Goal: Information Seeking & Learning: Find specific fact

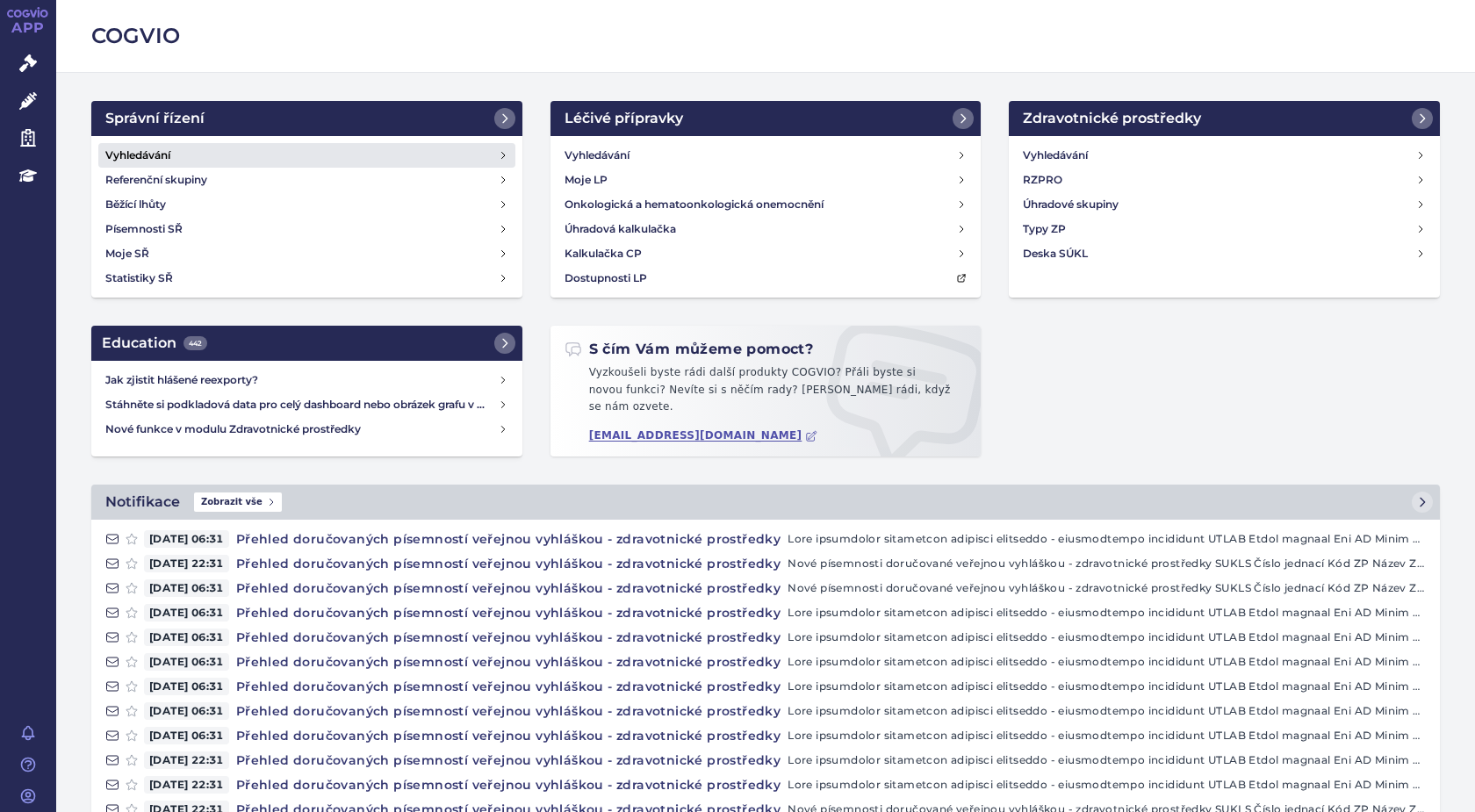
drag, startPoint x: 157, startPoint y: 156, endPoint x: 237, endPoint y: 159, distance: 80.1
click at [159, 156] on h4 "Vyhledávání" at bounding box center [138, 155] width 65 height 18
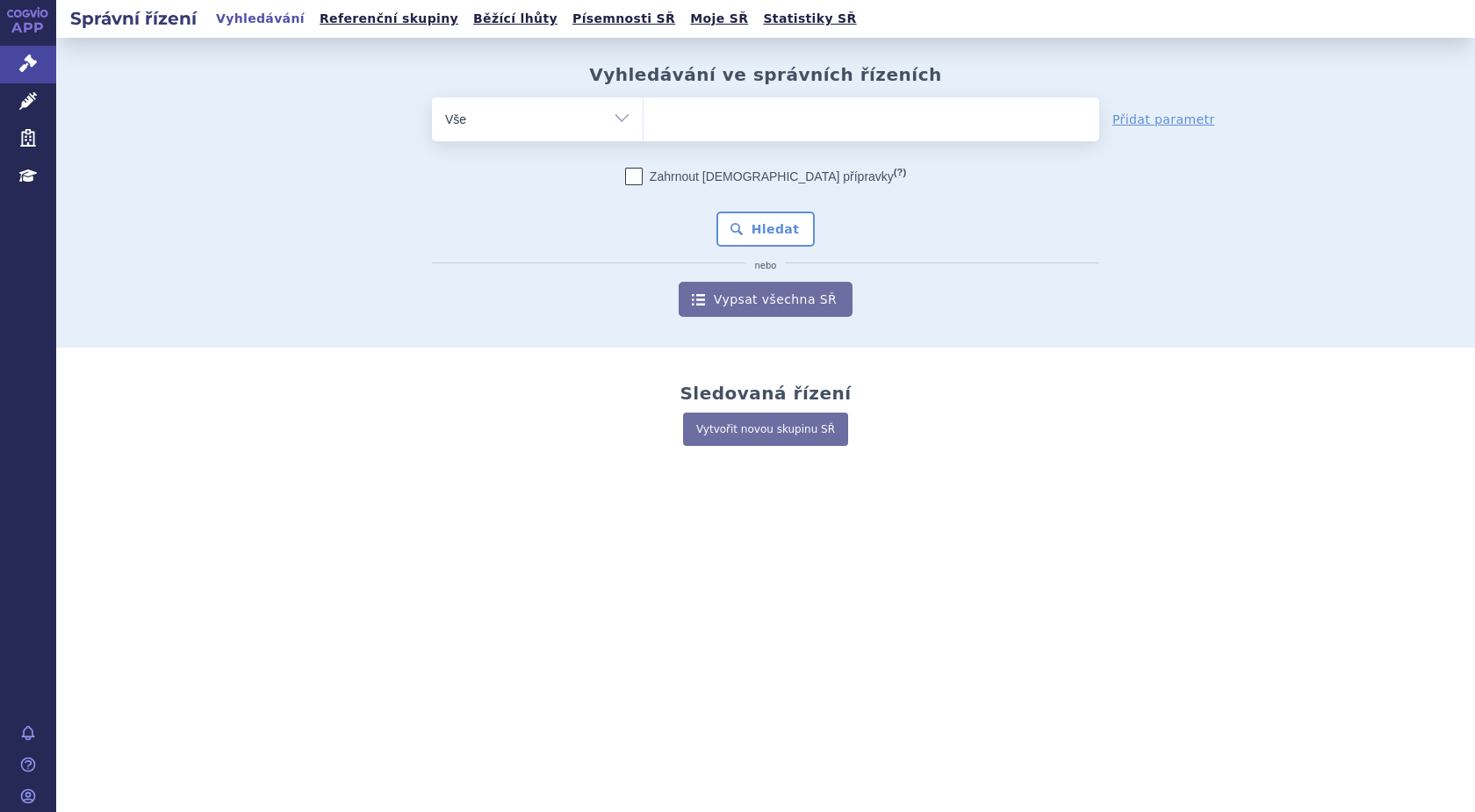
type input "SUKLS 298611/2024"
select select "SUKLS 298611/2024"
click at [771, 227] on button "Hledat" at bounding box center [766, 228] width 100 height 35
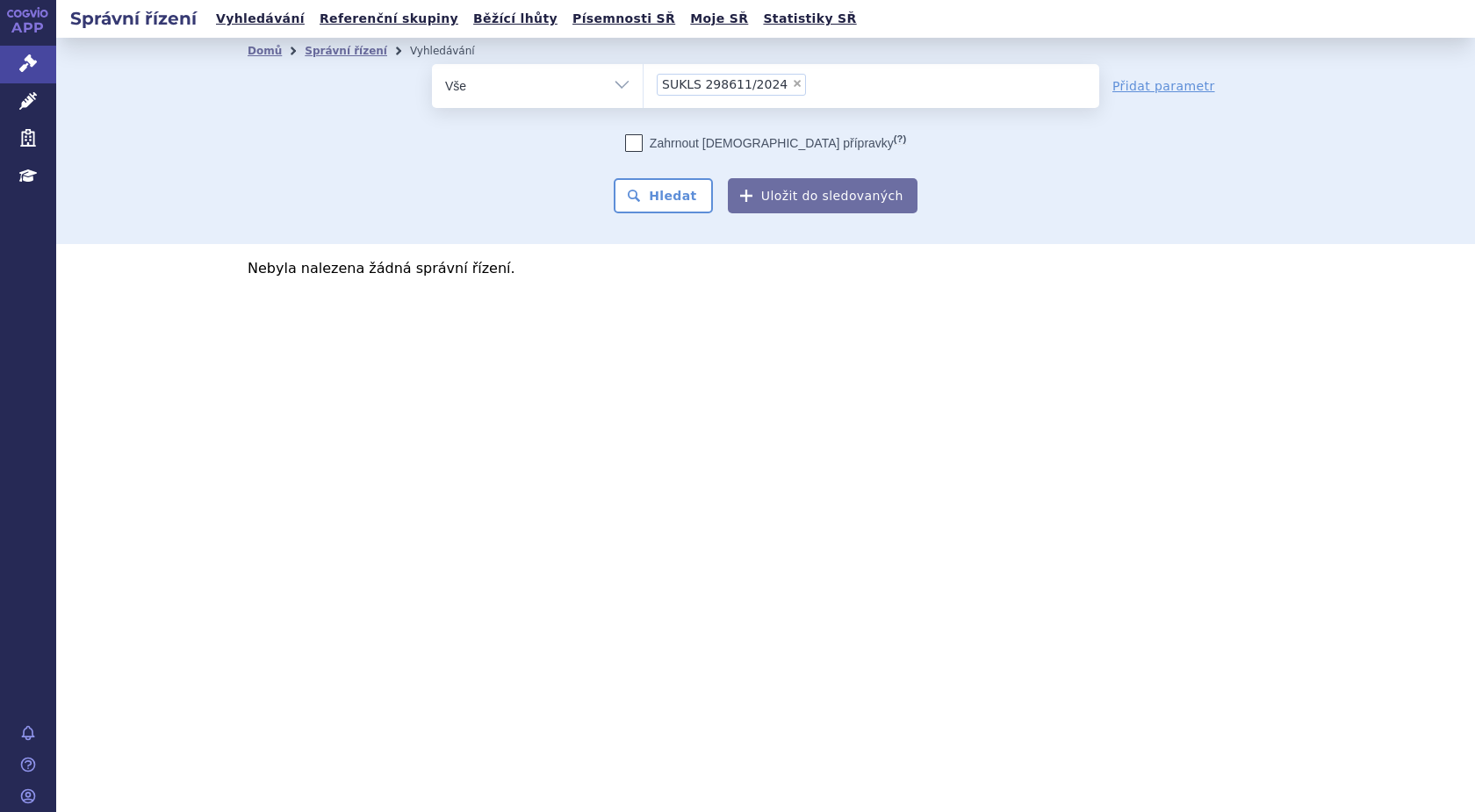
click at [791, 80] on span "×" at bounding box center [796, 83] width 11 height 11
click at [644, 80] on select "SUKLS 298611/2024" at bounding box center [643, 85] width 1 height 44
select select
drag, startPoint x: 667, startPoint y: 87, endPoint x: 733, endPoint y: 93, distance: 66.3
click at [667, 87] on ul at bounding box center [871, 82] width 455 height 37
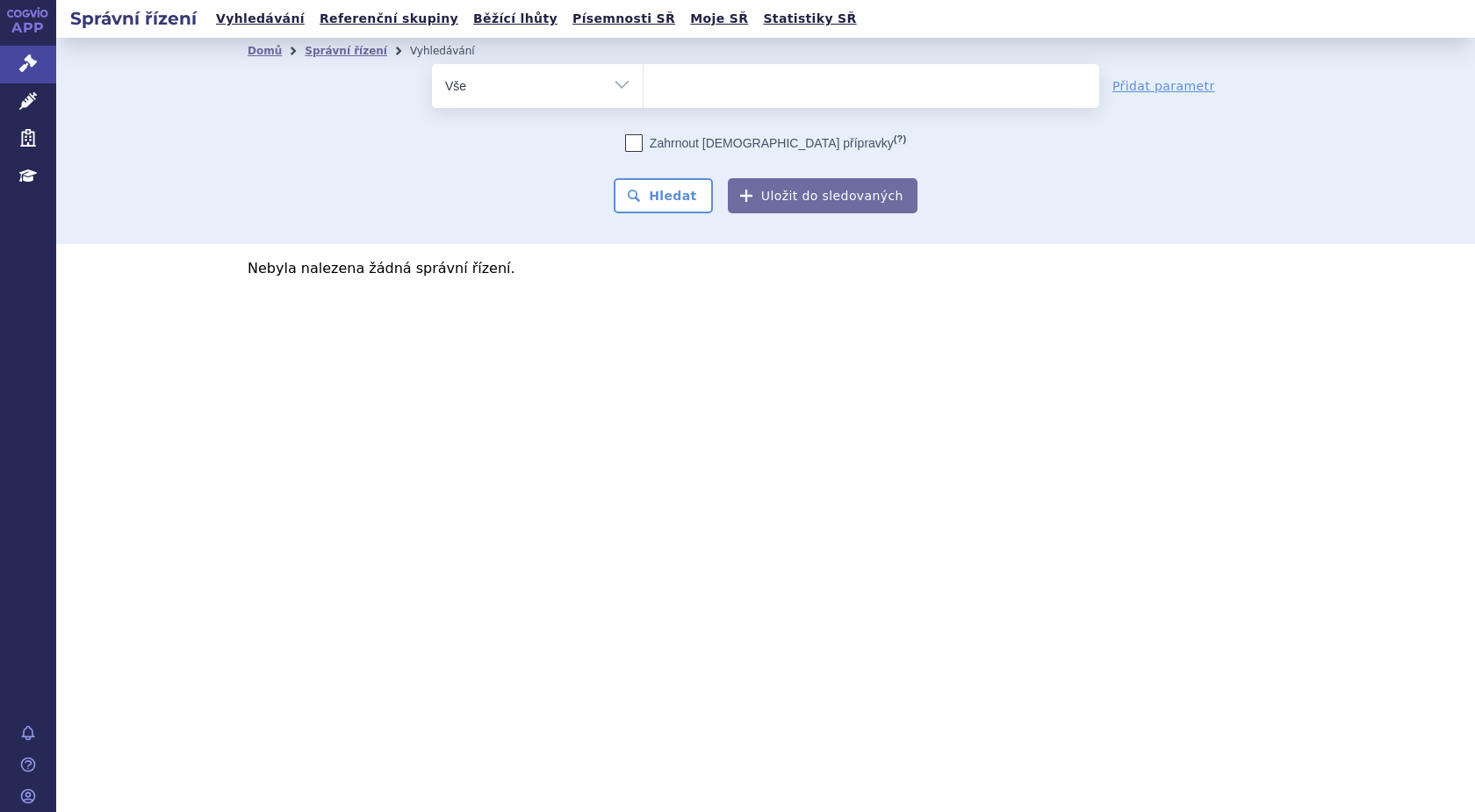
click at [644, 87] on select "SUKLS 298611/2024" at bounding box center [643, 85] width 1 height 44
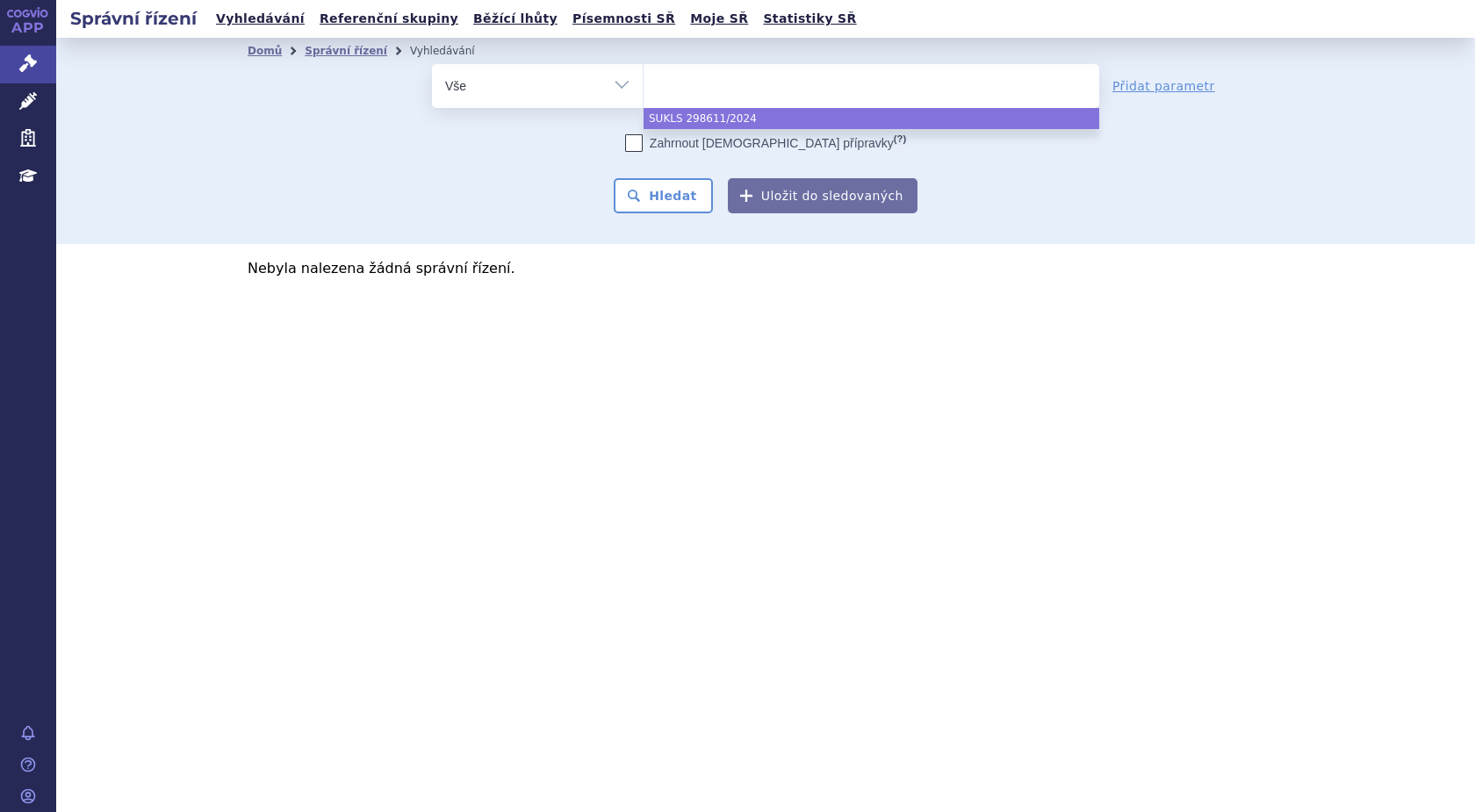
paste input "SUKLS298611/2024"
type input "SUKLS298611/2024"
select select "SUKLS298611/2024"
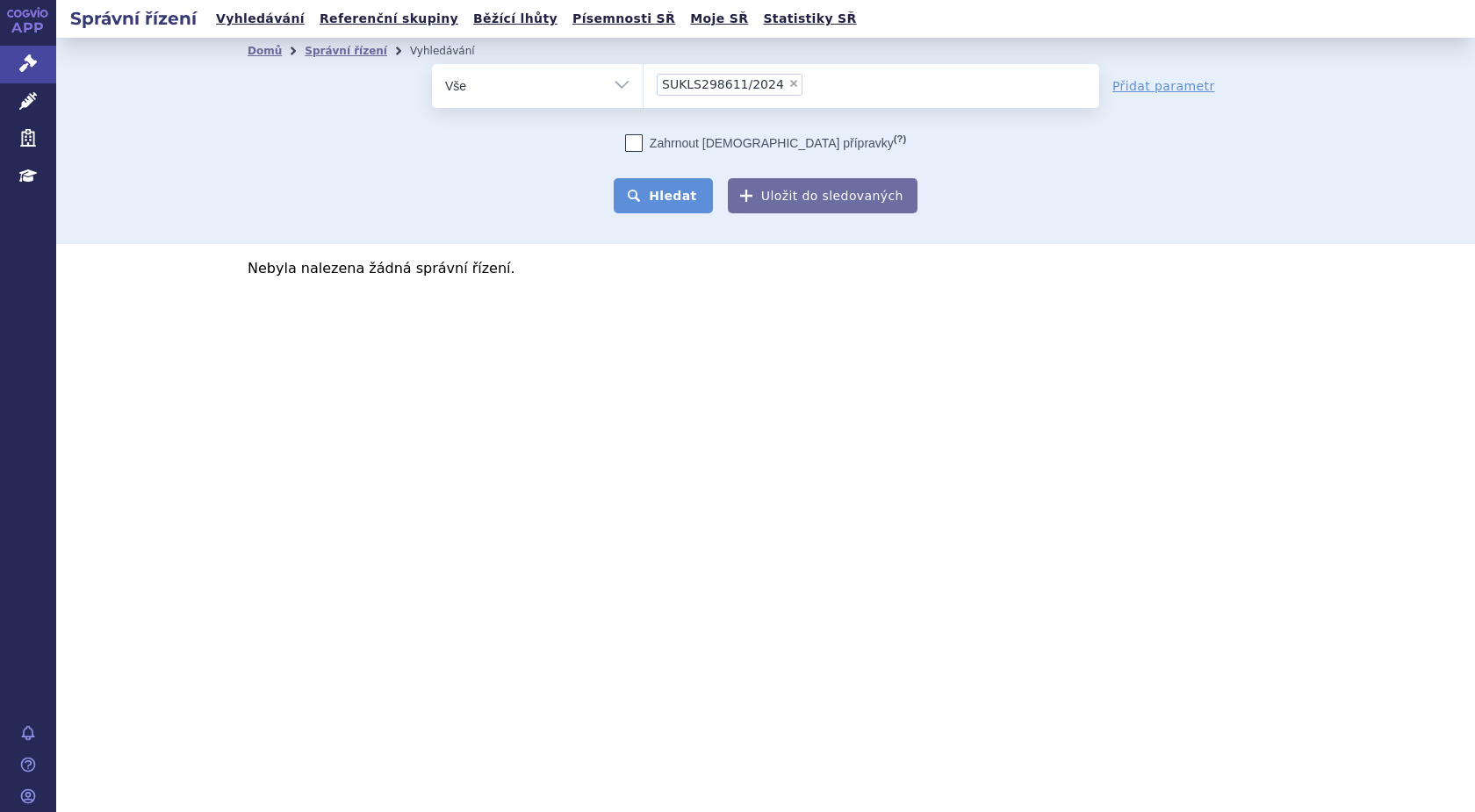
drag, startPoint x: 688, startPoint y: 197, endPoint x: 703, endPoint y: 202, distance: 15.8
click at [685, 197] on button "Hledat" at bounding box center [664, 195] width 100 height 35
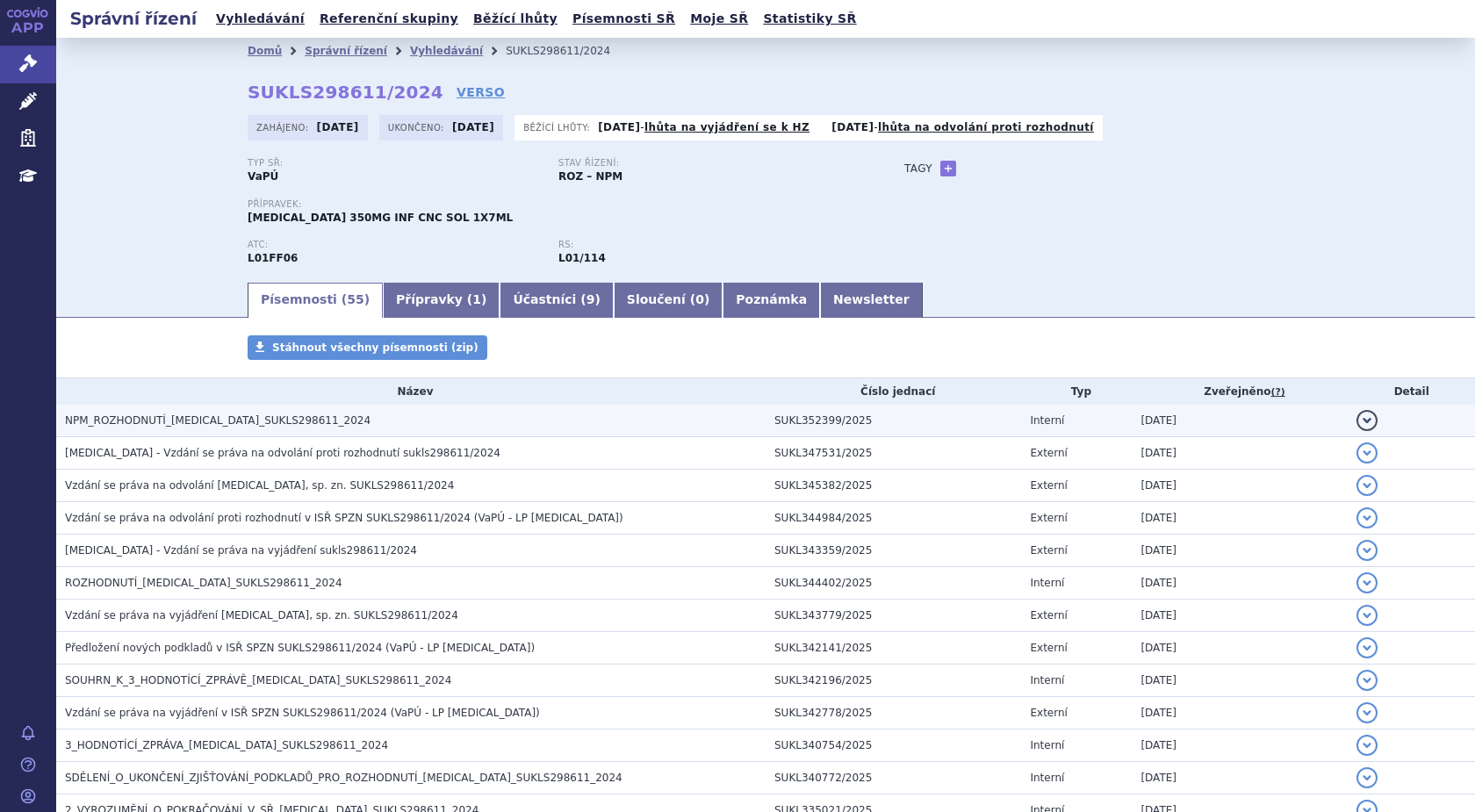
click at [251, 419] on span "NPM_ROZHODNUTÍ_LIBTAYO_SUKLS298611_2024" at bounding box center [217, 420] width 306 height 12
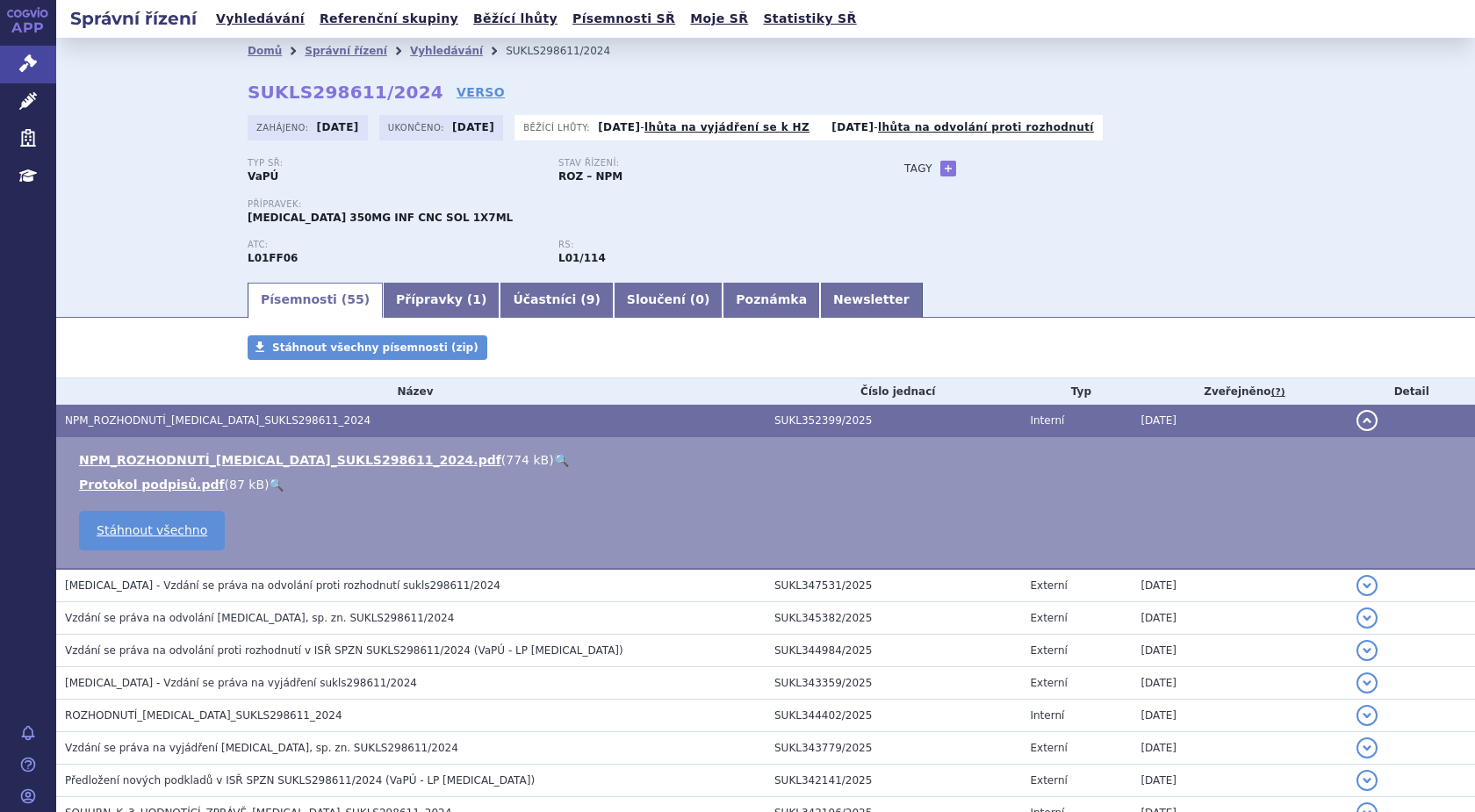
click at [554, 459] on link "🔍" at bounding box center [561, 459] width 15 height 14
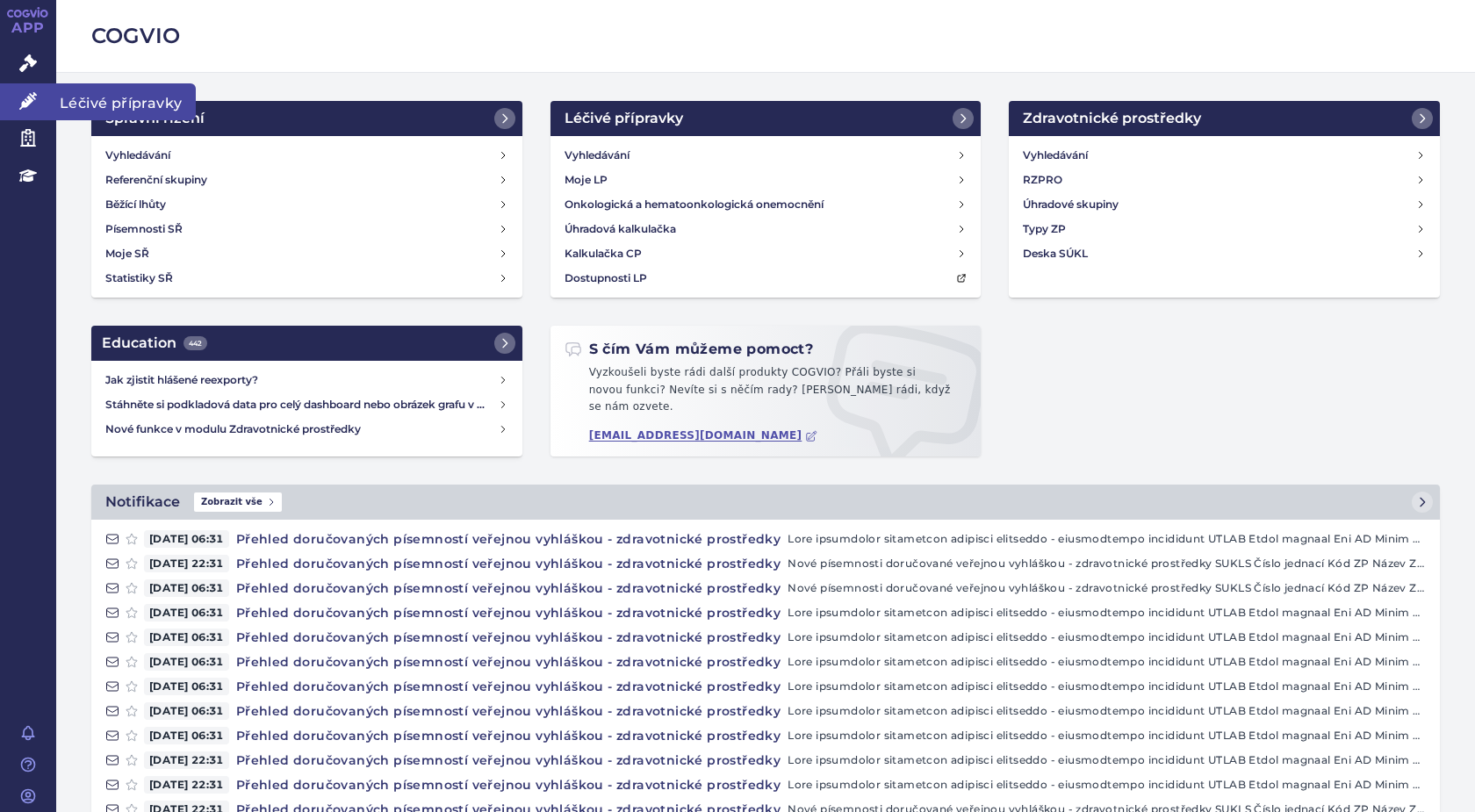
click at [25, 100] on icon at bounding box center [28, 101] width 18 height 18
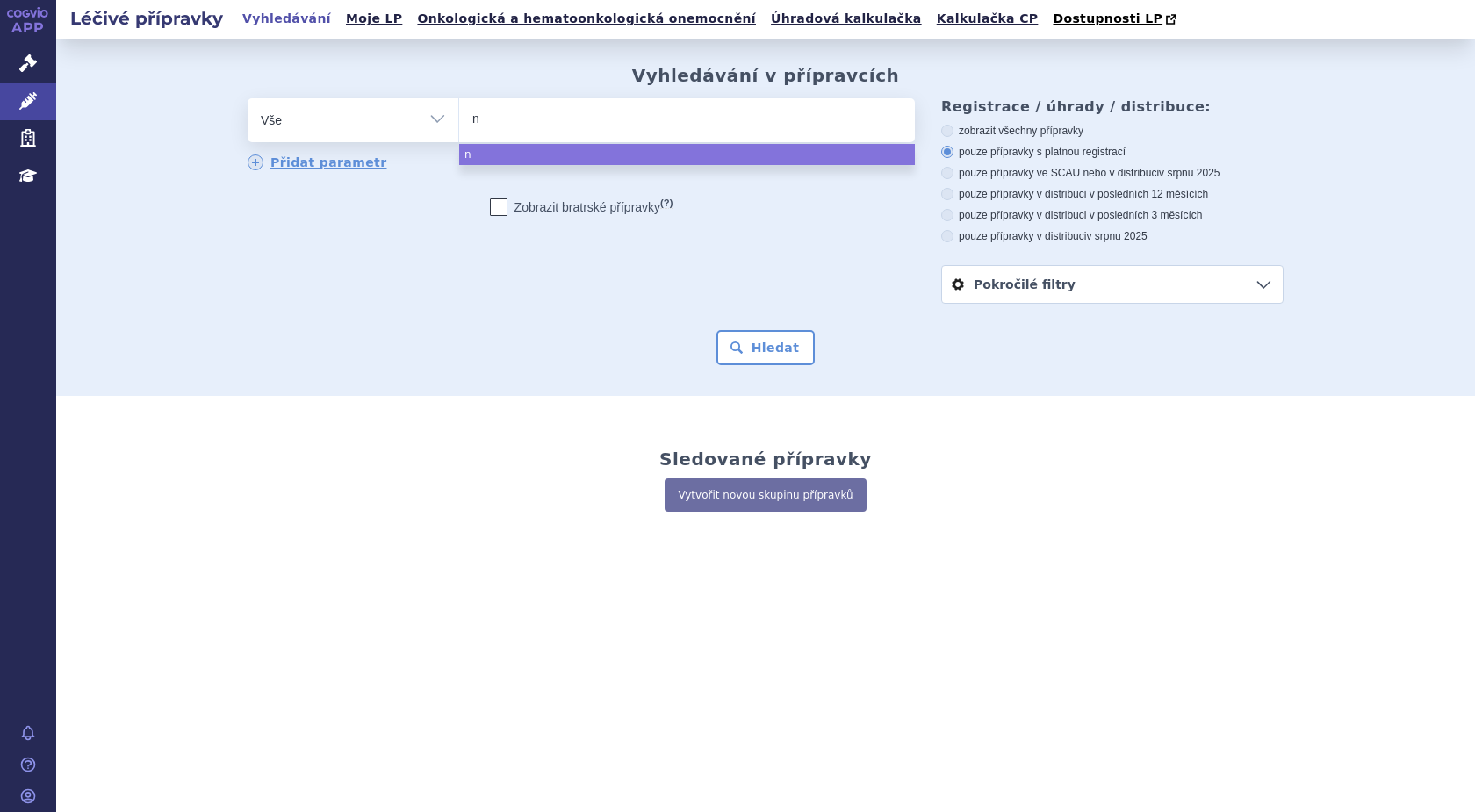
type input "no"
type input "nov"
type input "novo"
type input "novor"
type input "novora"
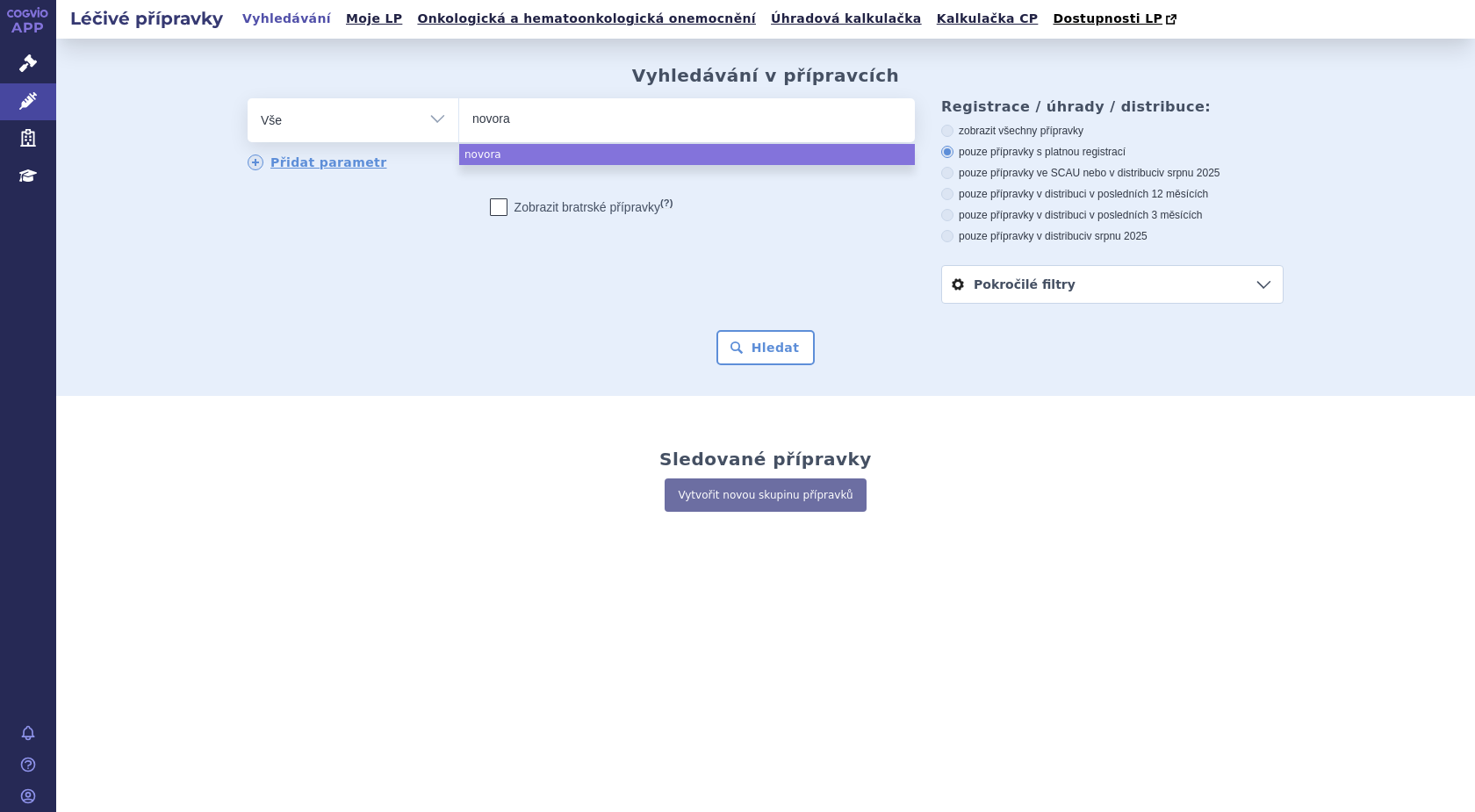
type input "novorap"
type input "novorapi"
type input "novorapid"
select select "novorapid"
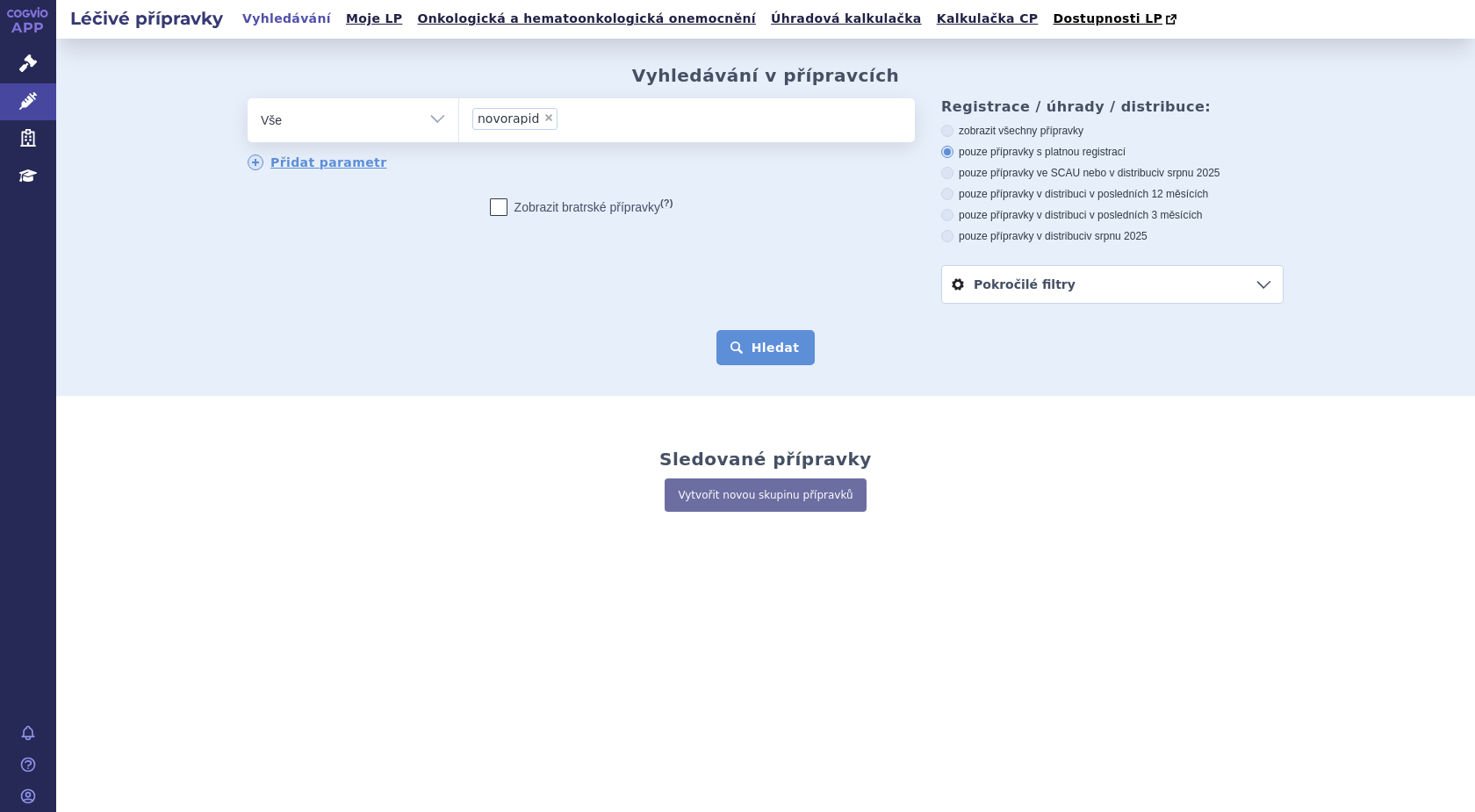
click at [786, 355] on button "Hledat" at bounding box center [766, 347] width 100 height 35
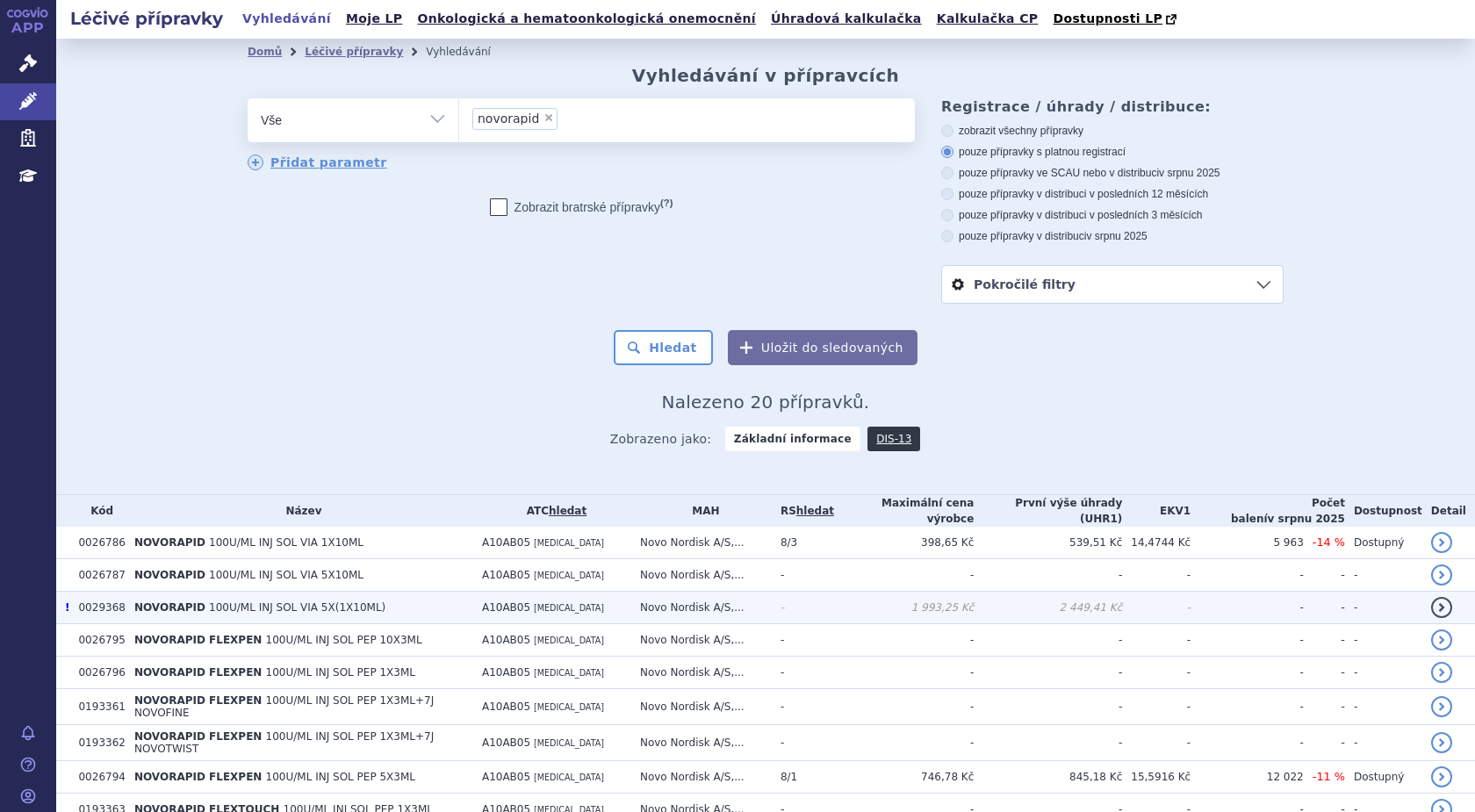
click at [288, 604] on span "100U/ML INJ SOL VIA 5X(1X10ML)" at bounding box center [297, 607] width 176 height 12
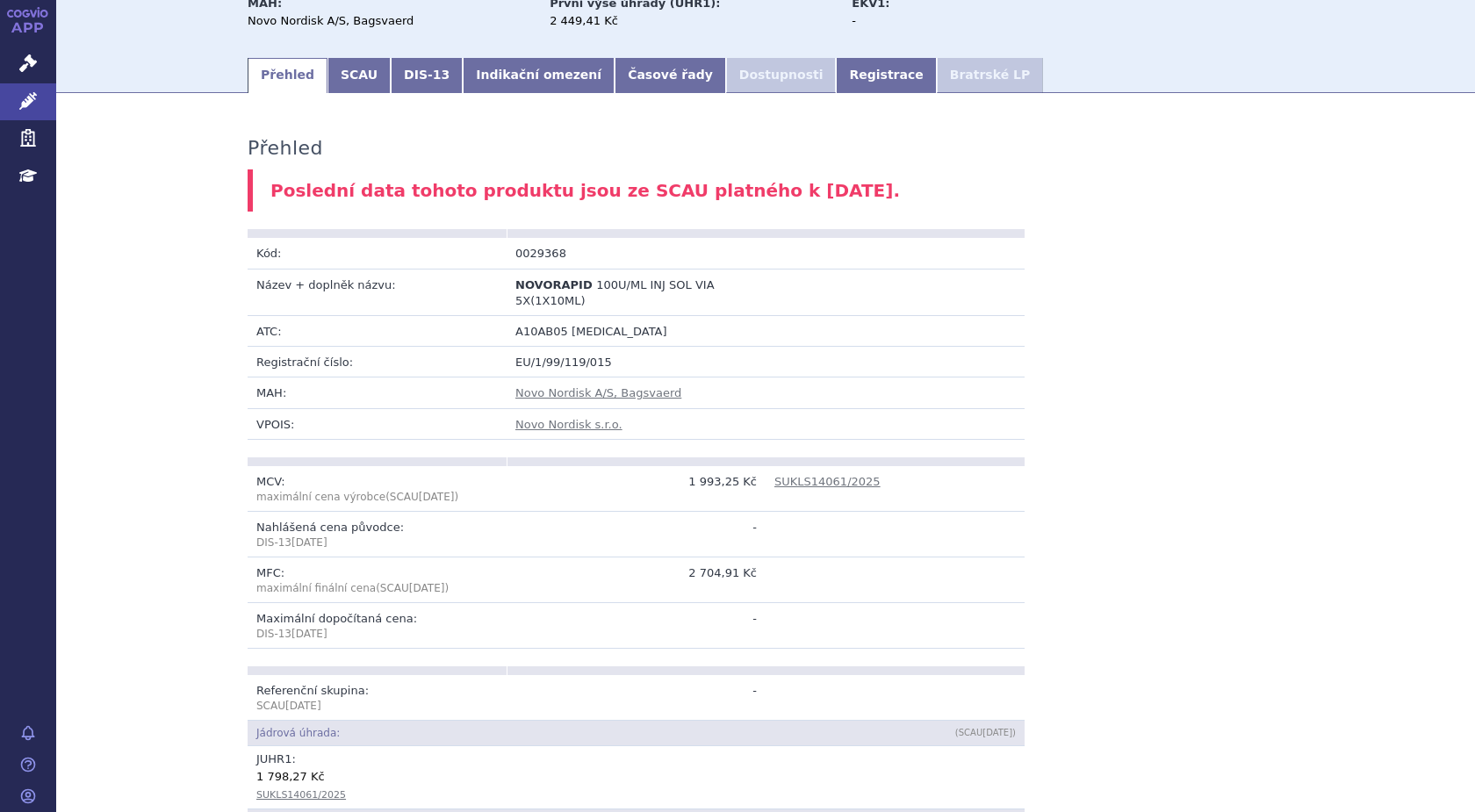
scroll to position [147, 0]
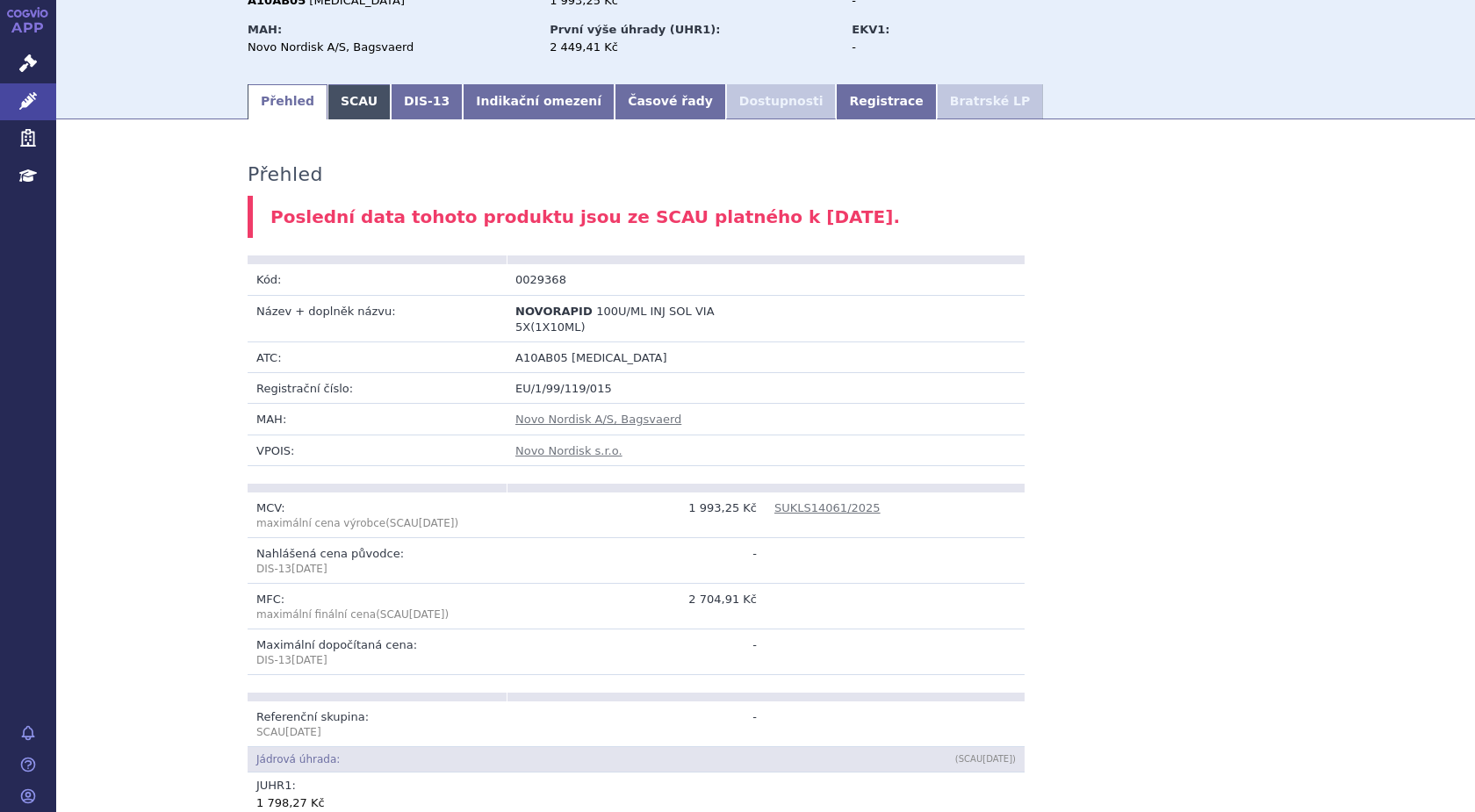
click at [343, 107] on link "SCAU" at bounding box center [359, 102] width 63 height 35
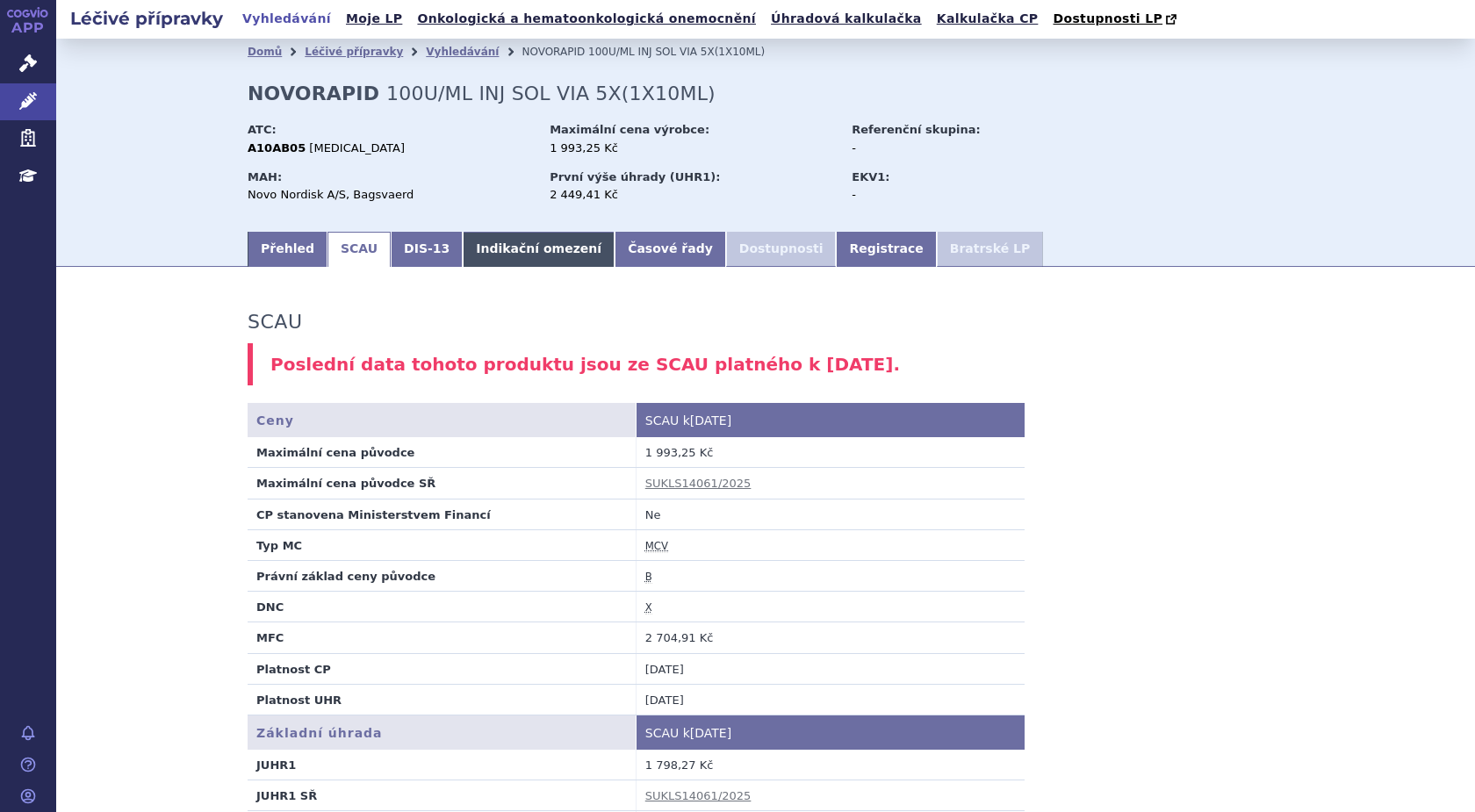
click at [534, 253] on link "Indikační omezení" at bounding box center [538, 249] width 151 height 35
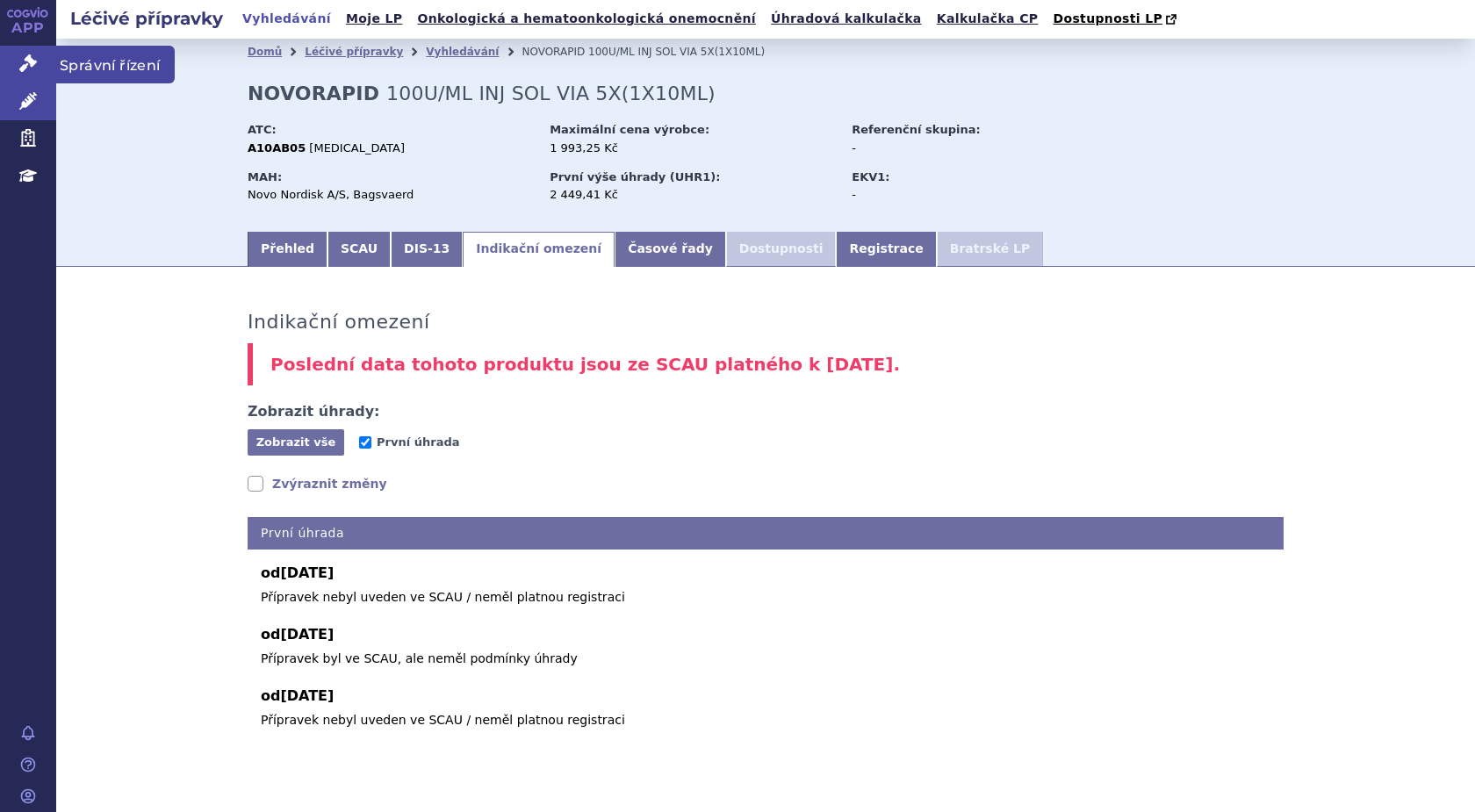
click at [29, 69] on icon at bounding box center [28, 64] width 18 height 18
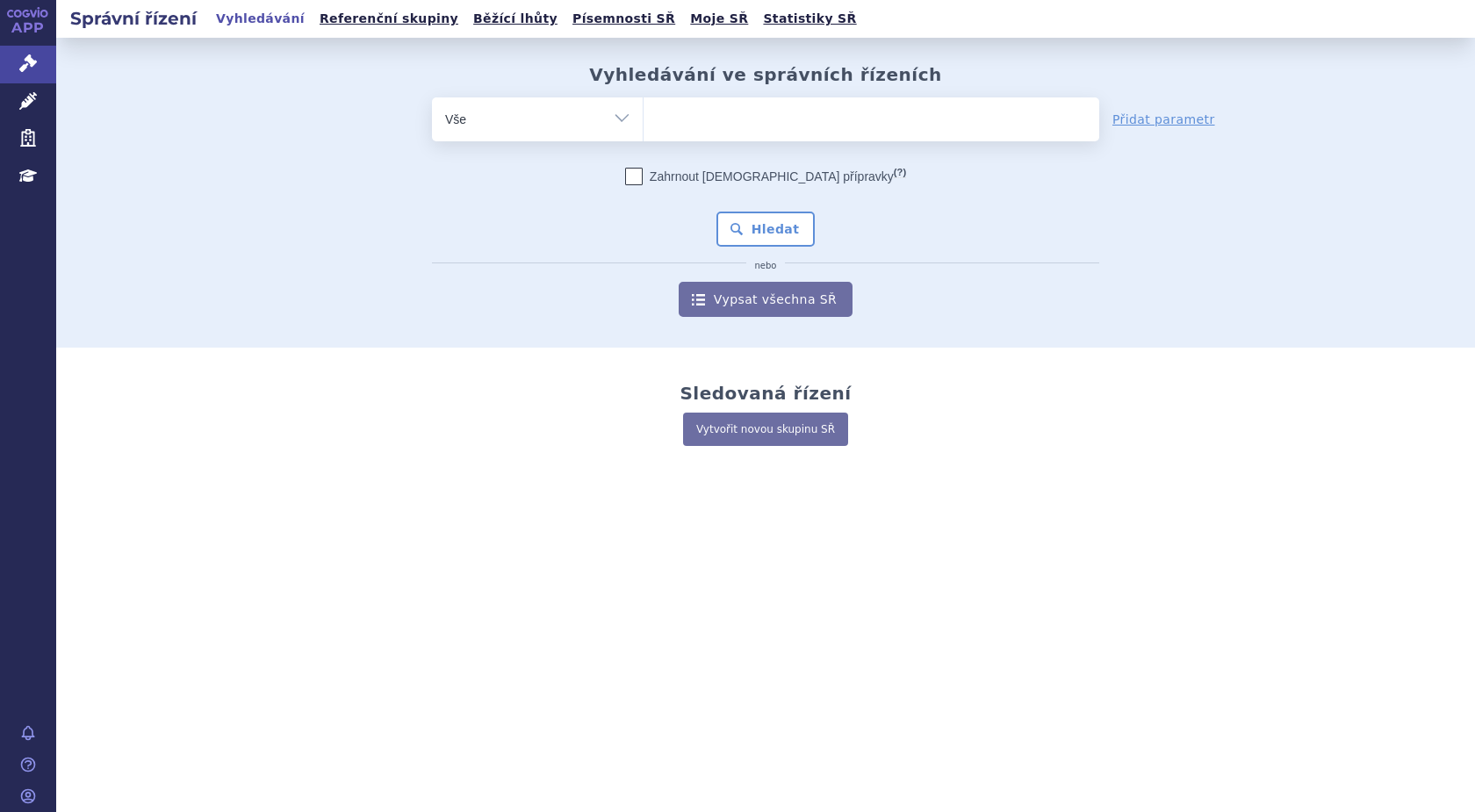
click at [682, 124] on ul at bounding box center [871, 116] width 455 height 37
click at [644, 124] on select at bounding box center [643, 119] width 1 height 44
type input "nov"
type input "novo"
type input "novora"
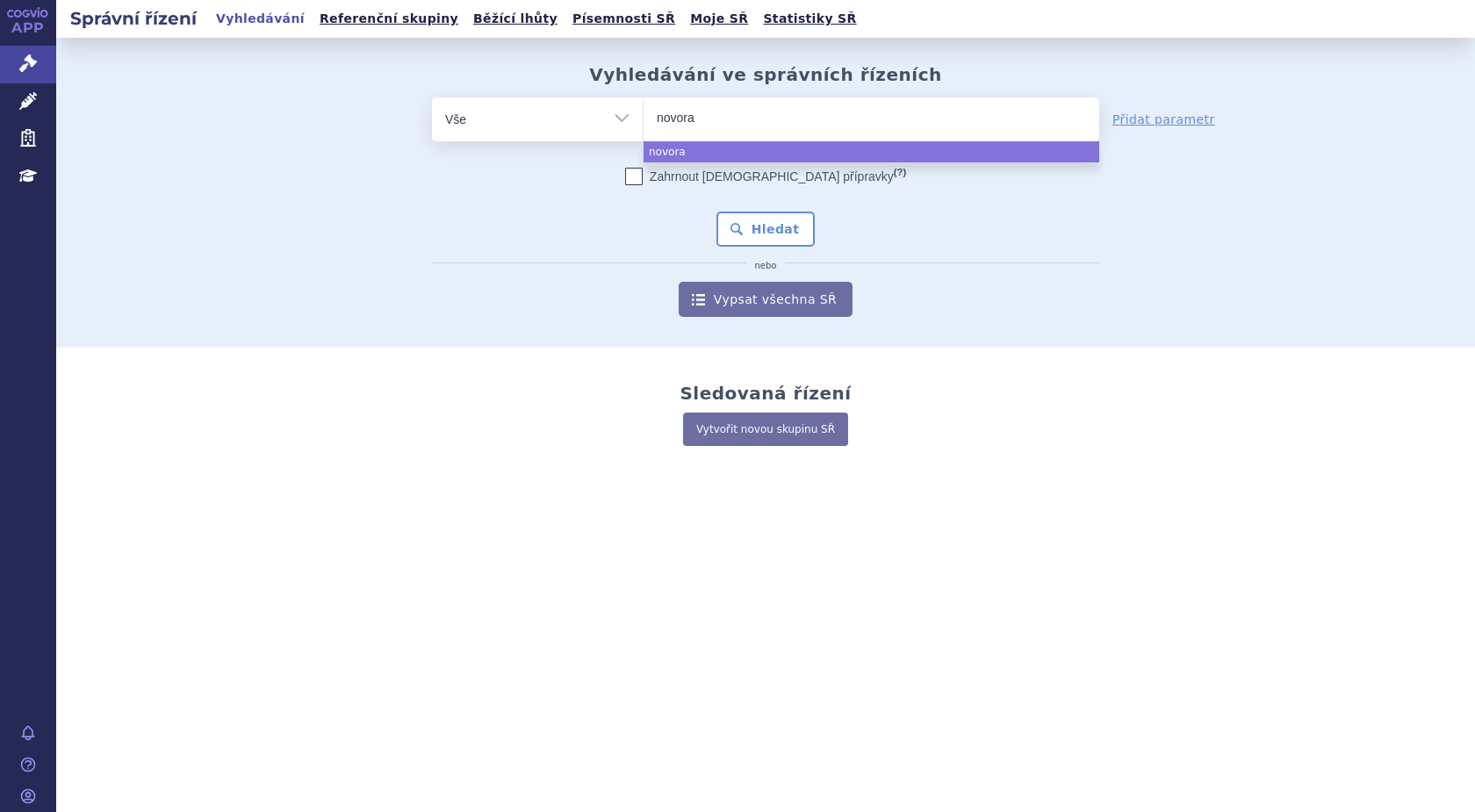
type input "novorap"
type input "novorapi"
type input "novorapid"
select select "novorapid"
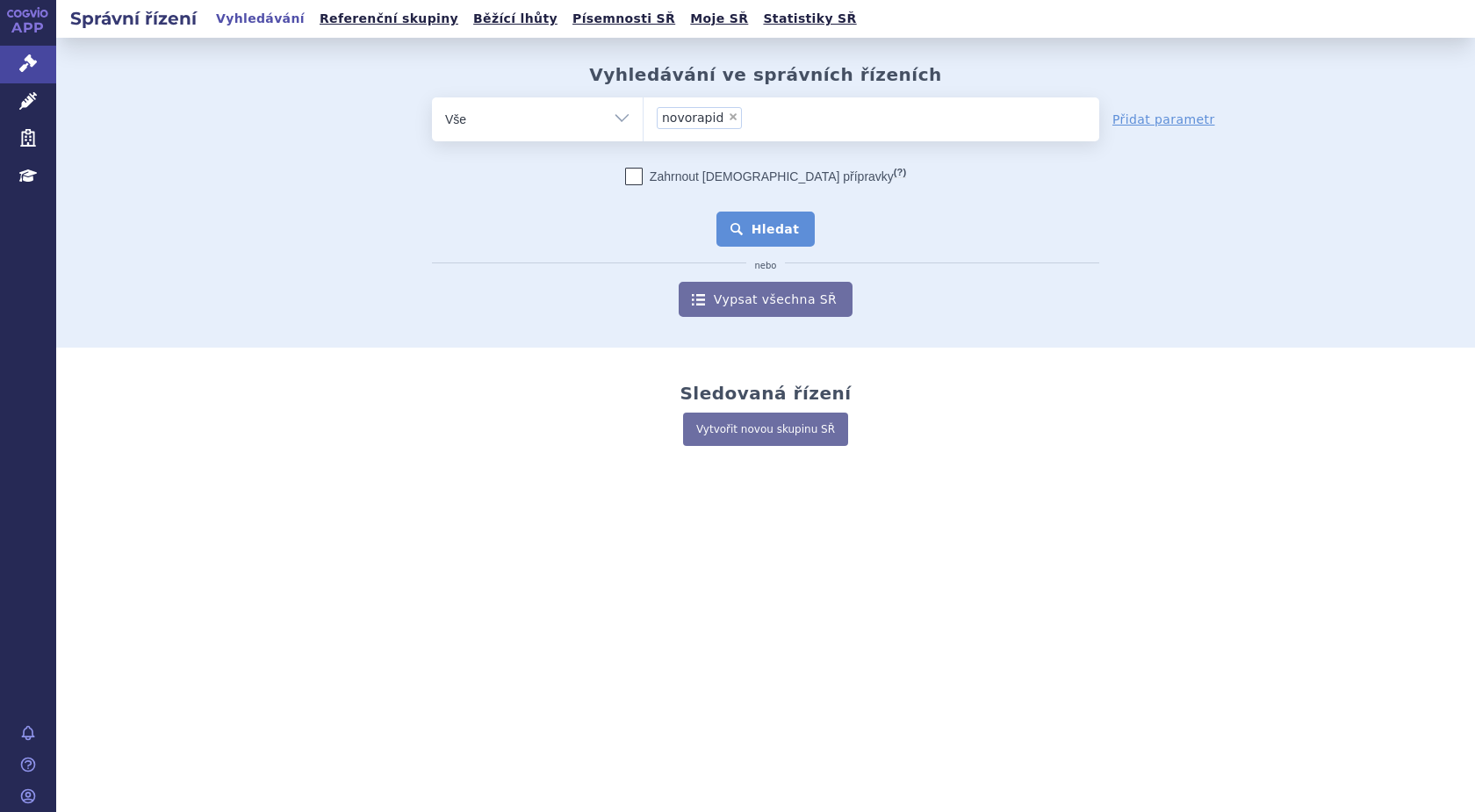
click at [737, 219] on button "Hledat" at bounding box center [766, 228] width 100 height 35
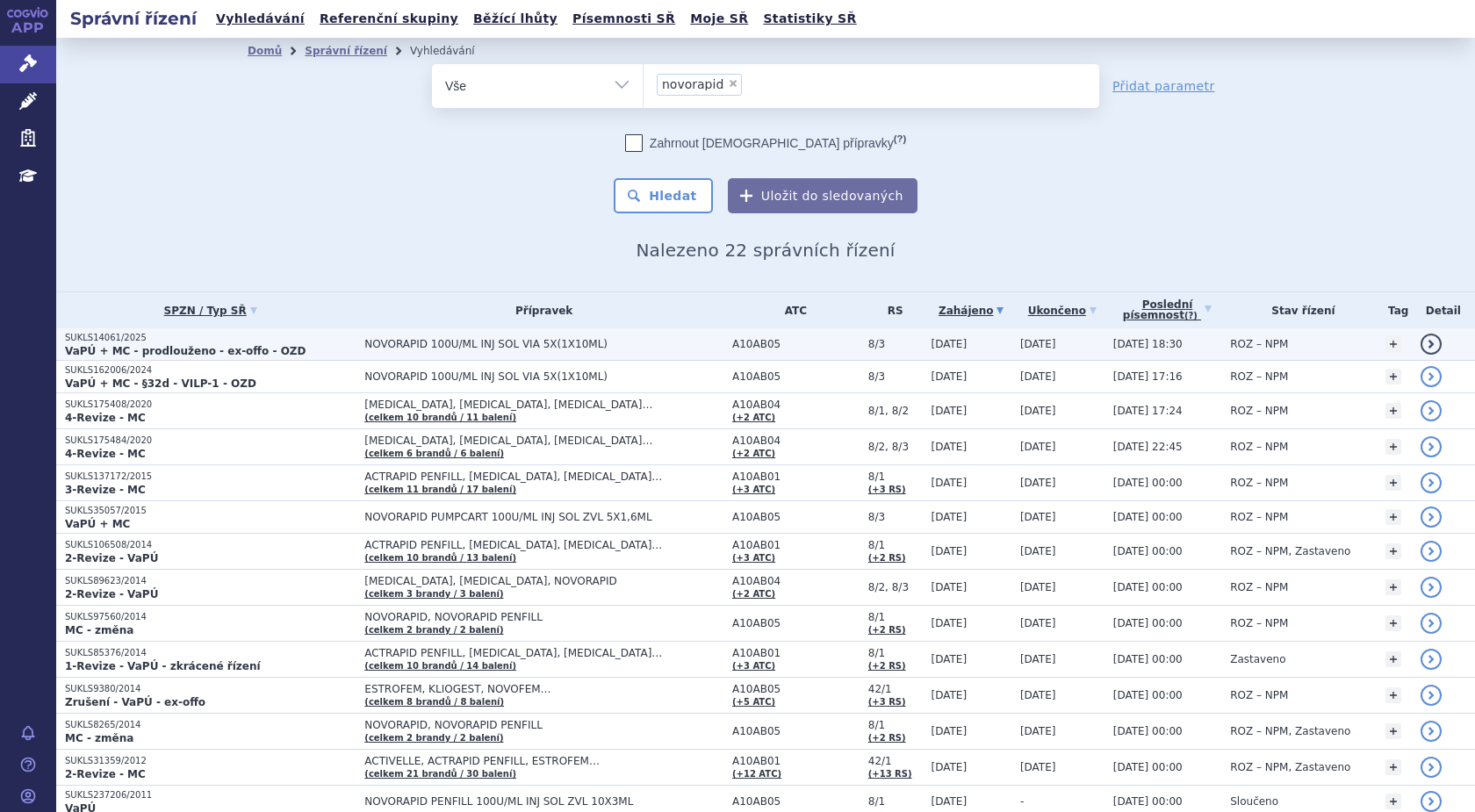
click at [213, 347] on strong "VaPÚ + MC - prodlouženo - ex-offo - OZD" at bounding box center [185, 351] width 241 height 12
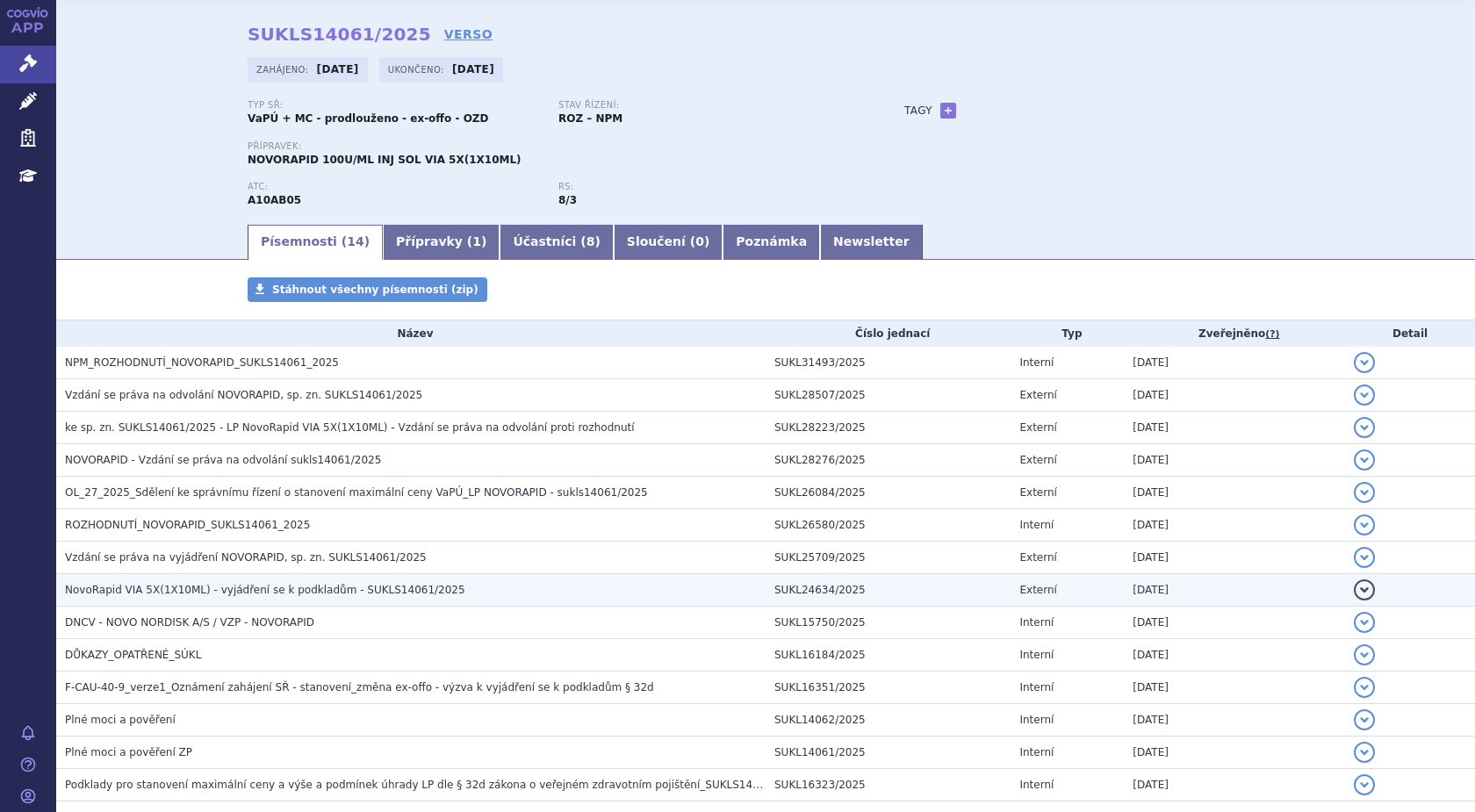
scroll to position [152, 0]
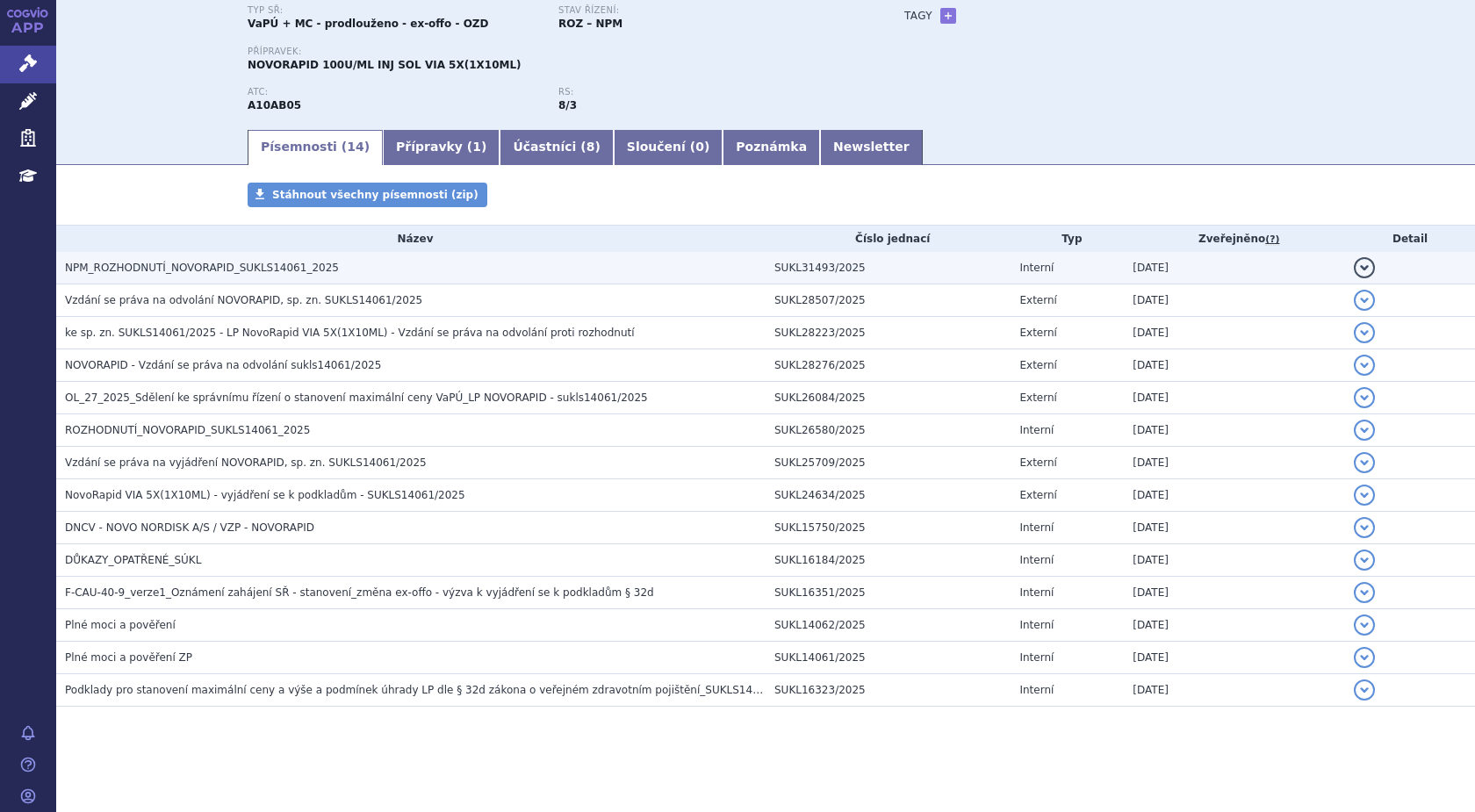
click at [210, 266] on span "NPM_ROZHODNUTÍ_NOVORAPID_SUKLS14061_2025" at bounding box center [201, 267] width 274 height 12
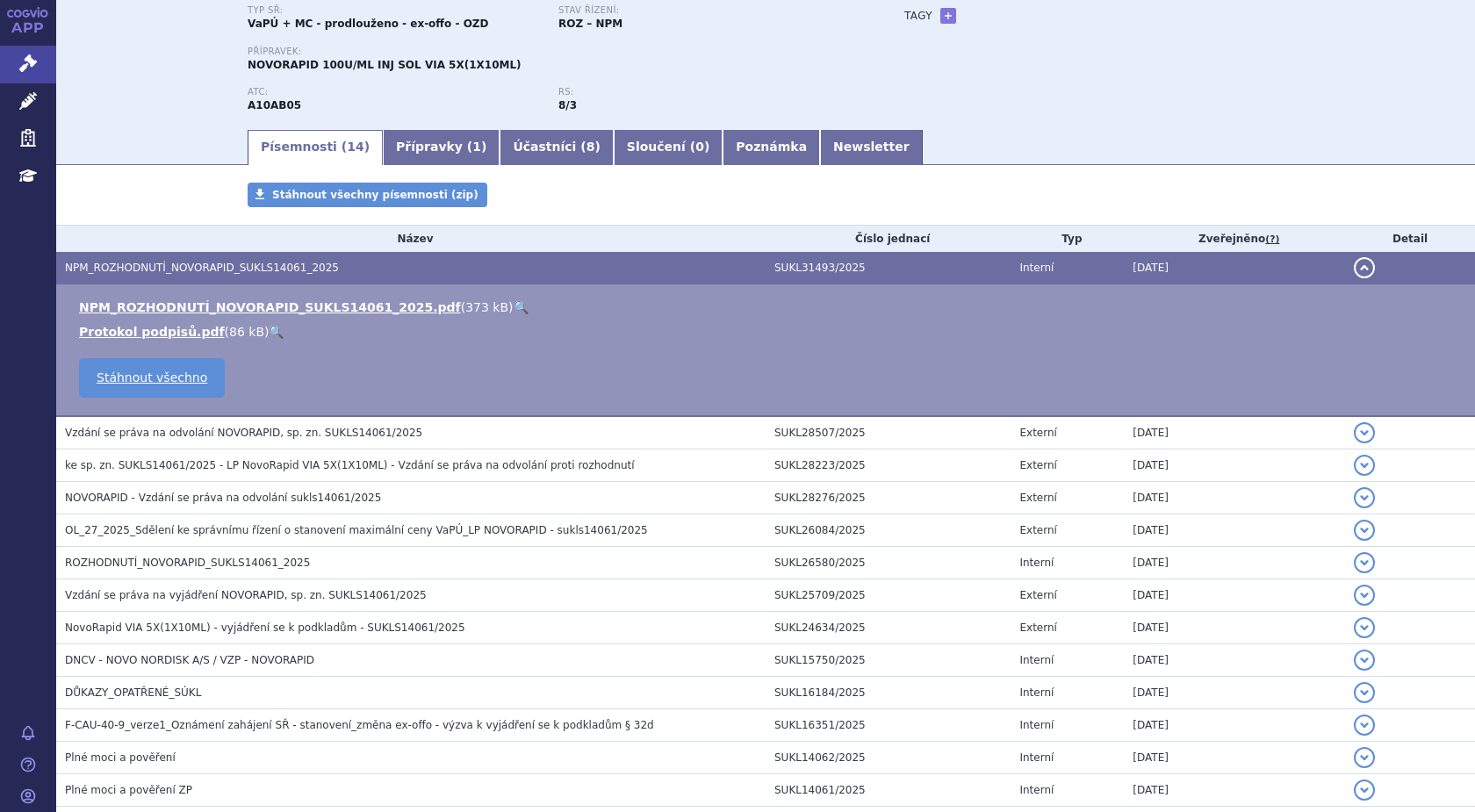
click at [513, 308] on link "🔍" at bounding box center [520, 307] width 15 height 14
